Goal: Information Seeking & Learning: Learn about a topic

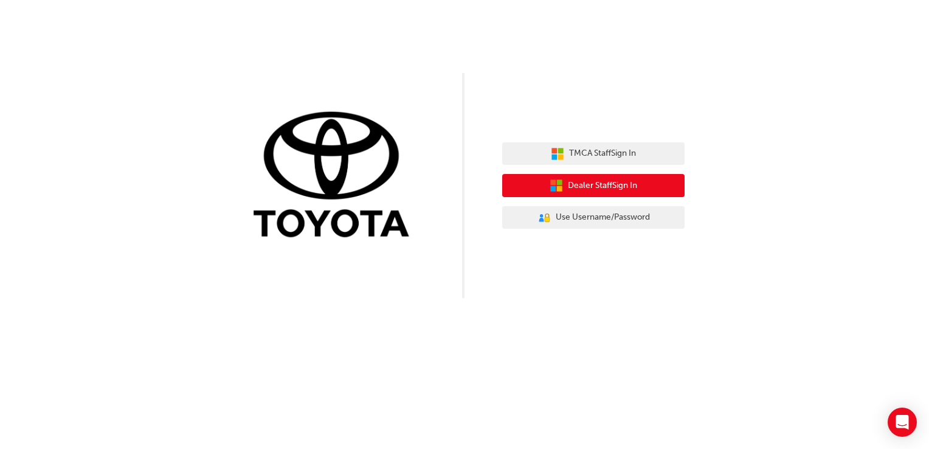
click at [631, 186] on span "Dealer Staff Sign In" at bounding box center [602, 186] width 69 height 14
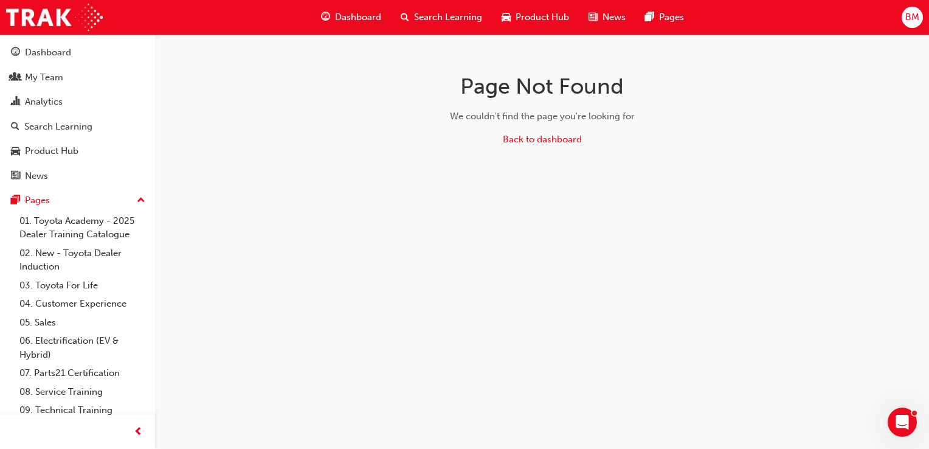
click at [525, 17] on span "Product Hub" at bounding box center [541, 17] width 53 height 14
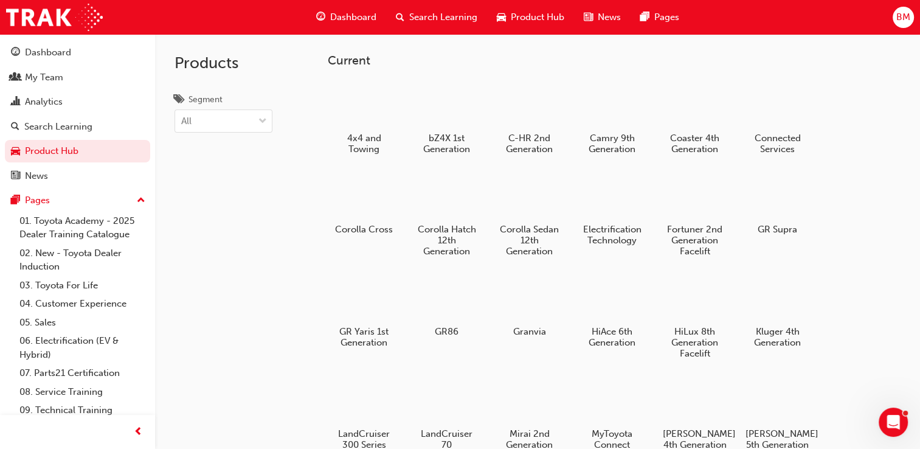
click at [419, 7] on div "Search Learning" at bounding box center [436, 17] width 101 height 25
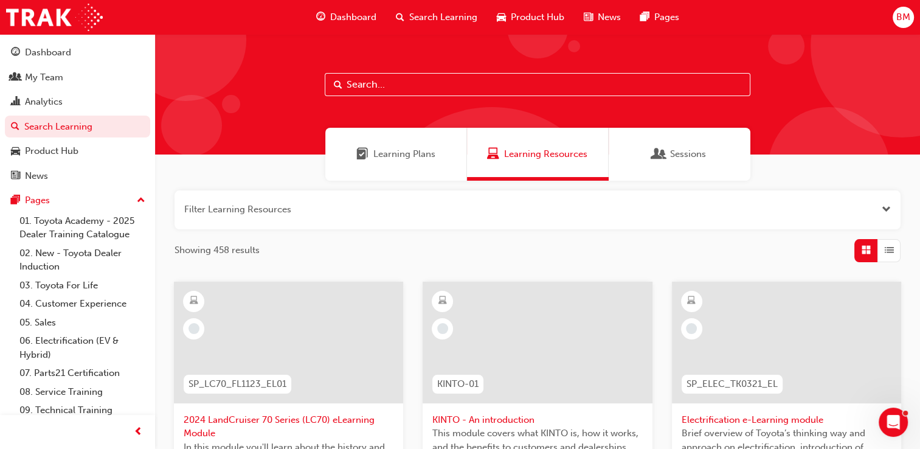
click at [394, 93] on input "text" at bounding box center [537, 84] width 425 height 23
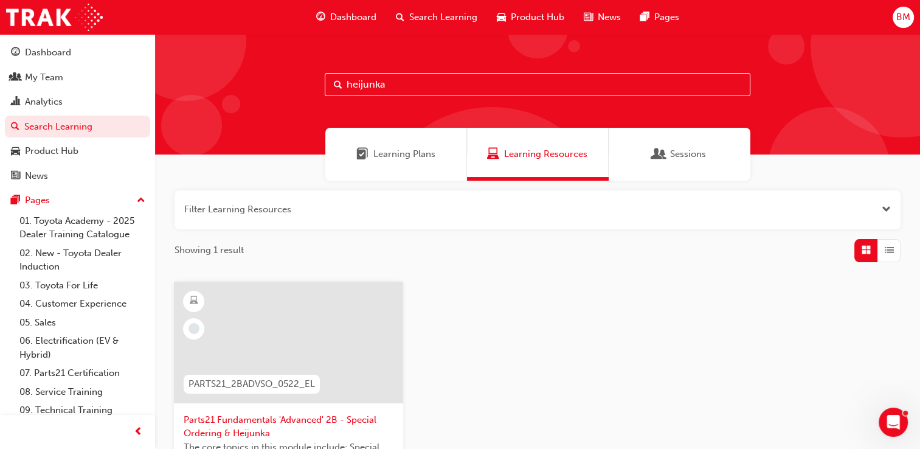
type input "heijunka"
click at [660, 161] on span "Sessions" at bounding box center [659, 154] width 12 height 14
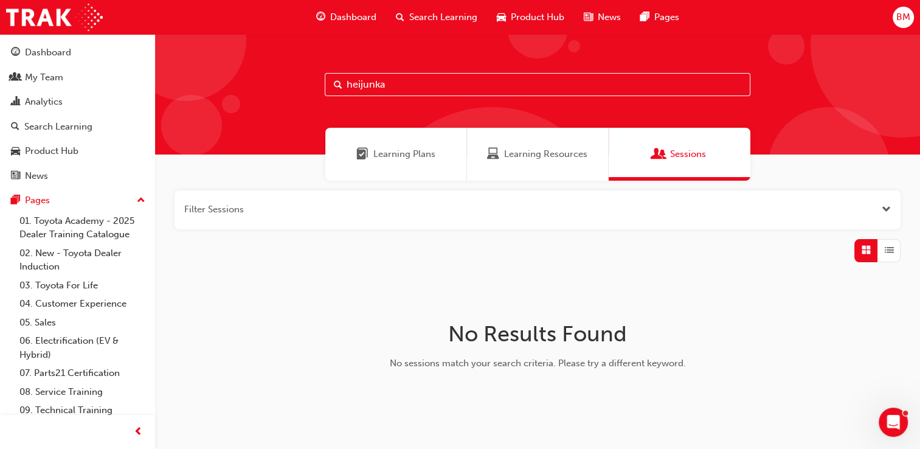
click at [398, 134] on div "Learning Plans" at bounding box center [396, 154] width 142 height 53
